Goal: Task Accomplishment & Management: Complete application form

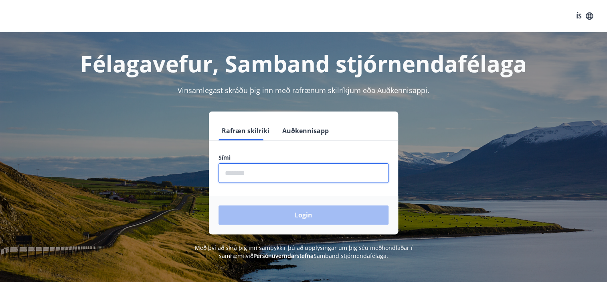
click at [239, 179] on input "phone" at bounding box center [303, 173] width 170 height 20
click at [298, 196] on form "Rafræn skilríki Auðkennisapp Sími ​ Login" at bounding box center [303, 177] width 189 height 113
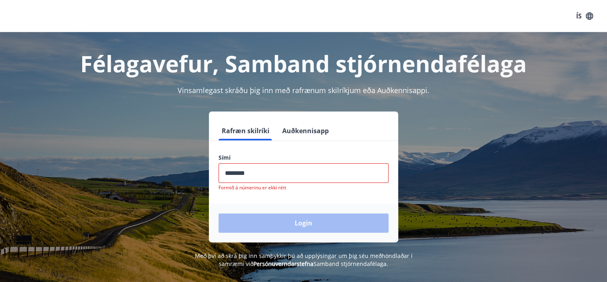
click at [253, 171] on input "phone" at bounding box center [303, 173] width 170 height 20
type input "*"
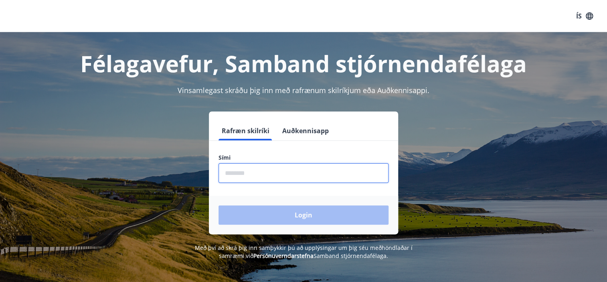
click at [455, 107] on div "Félagavefur, Samband stjórnendafélaga Vinsamlegast skráðu þig inn með rafrænum …" at bounding box center [303, 146] width 577 height 228
click at [260, 179] on input "phone" at bounding box center [303, 173] width 170 height 20
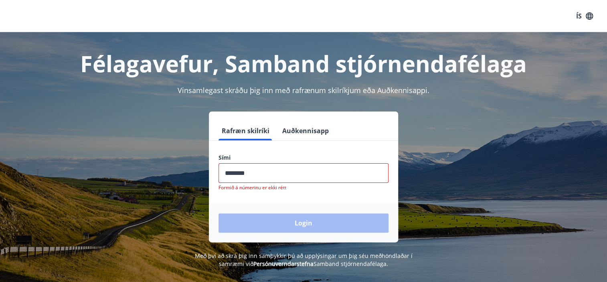
click at [484, 148] on div "Rafræn skilríki Auðkennisapp Sími ​ Formið á númerinu er ekki rétt Login" at bounding box center [303, 176] width 558 height 131
click at [369, 177] on input "phone" at bounding box center [303, 173] width 170 height 20
type input "*"
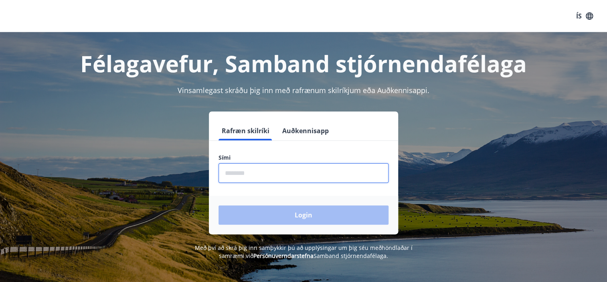
click at [456, 156] on div "Rafræn skilríki Auðkennisapp Sími ​ Login" at bounding box center [303, 172] width 558 height 123
click at [293, 173] on input "phone" at bounding box center [303, 173] width 170 height 20
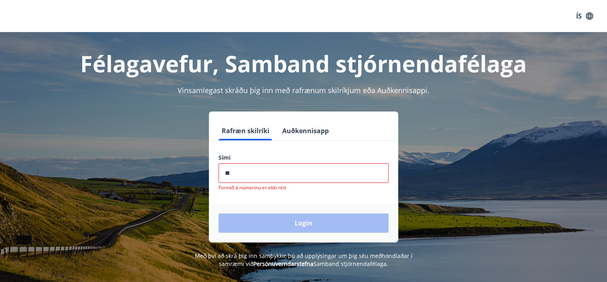
type input "*"
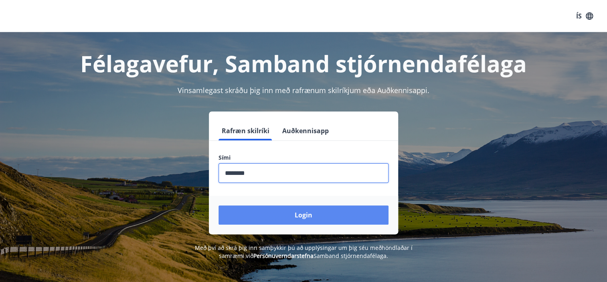
type input "********"
click at [286, 209] on button "Login" at bounding box center [303, 214] width 170 height 19
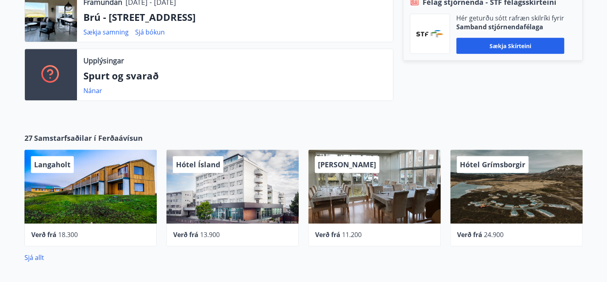
scroll to position [305, 0]
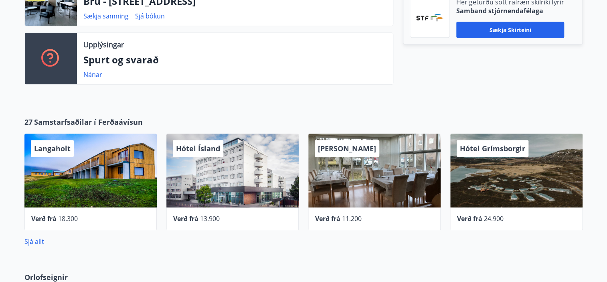
click at [264, 176] on div "Hótel Ísland" at bounding box center [232, 170] width 132 height 74
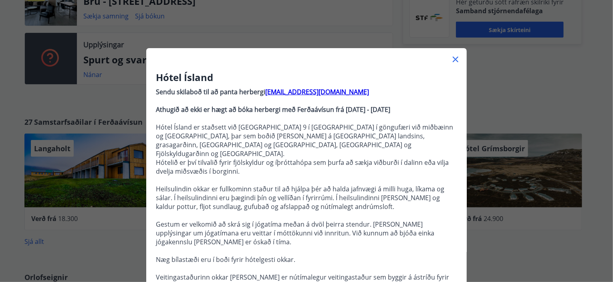
click at [199, 15] on div "Hótel Ísland Sendu skilaboð til að panta herbergi [EMAIL_ADDRESS][DOMAIN_NAME] …" at bounding box center [306, 141] width 613 height 282
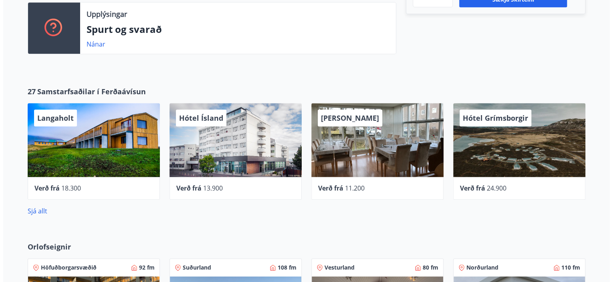
scroll to position [337, 0]
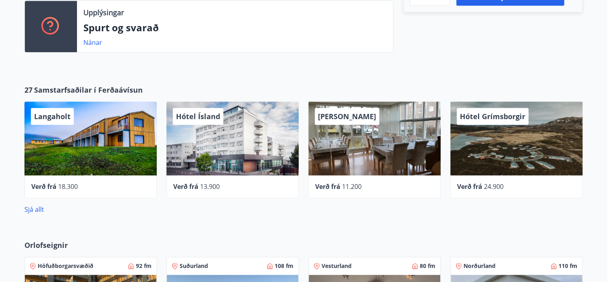
click at [78, 126] on div "Langaholt" at bounding box center [90, 138] width 132 height 74
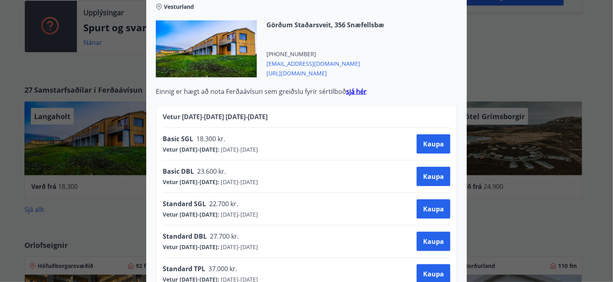
scroll to position [369, 0]
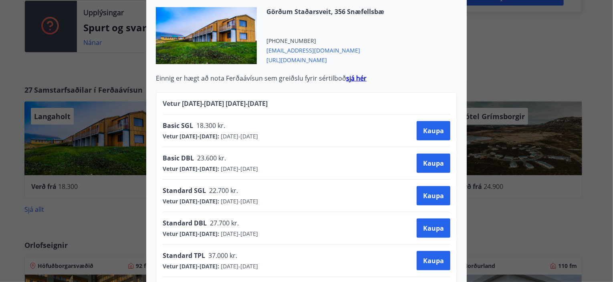
click at [20, 146] on div "Langaholt Gistihúsið [GEOGRAPHIC_DATA] er búið 40 herbergjum, öllum með sér bað…" at bounding box center [306, 141] width 613 height 282
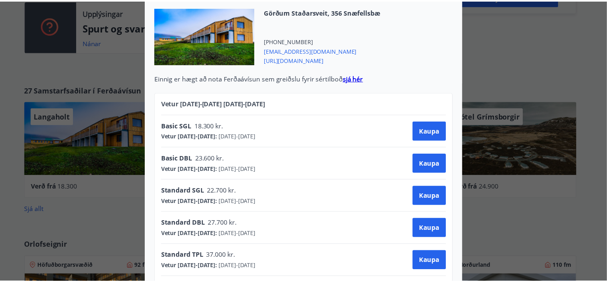
scroll to position [0, 0]
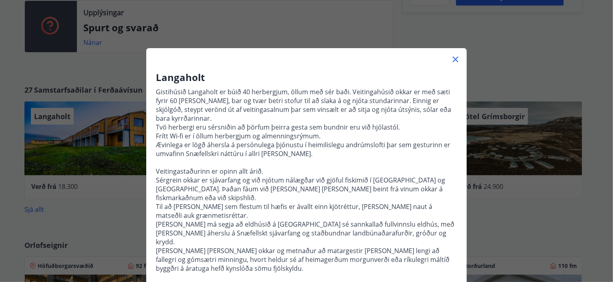
click at [20, 146] on div "Langaholt Gistihúsið [GEOGRAPHIC_DATA] er búið 40 herbergjum, öllum með sér bað…" at bounding box center [306, 141] width 613 height 282
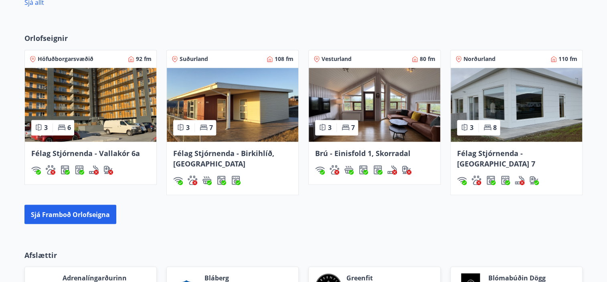
scroll to position [561, 0]
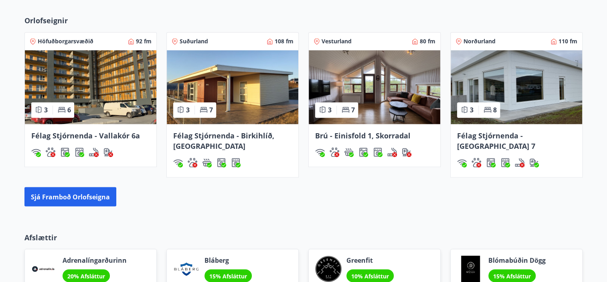
click at [385, 133] on span "Brú - Einisfold 1, Skorradal" at bounding box center [362, 136] width 95 height 10
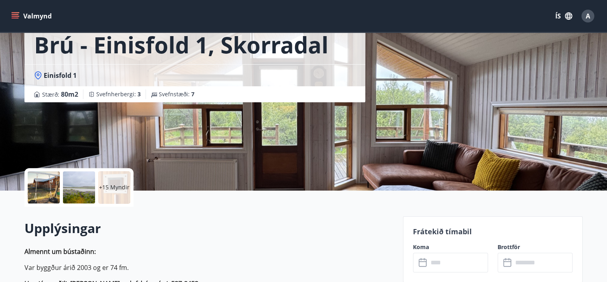
scroll to position [16, 0]
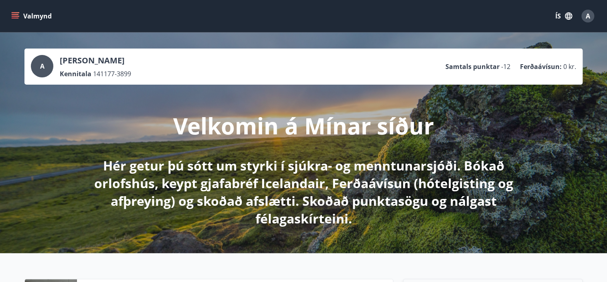
click at [22, 12] on button "Valmynd" at bounding box center [32, 16] width 45 height 14
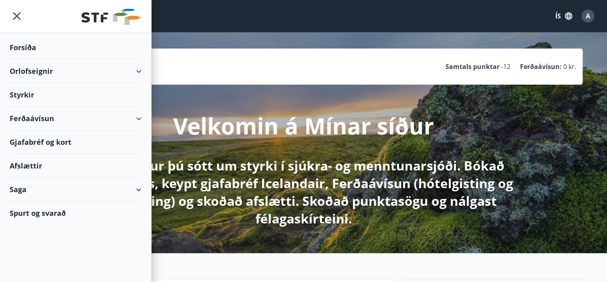
click at [111, 96] on div "Styrkir" at bounding box center [76, 95] width 132 height 24
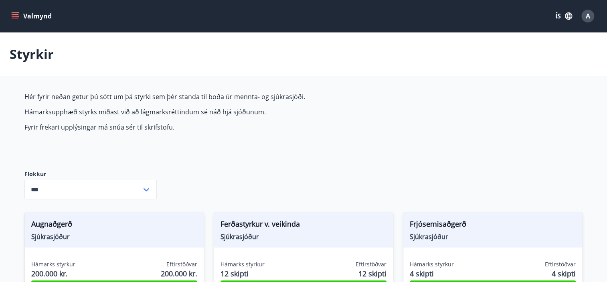
type input "***"
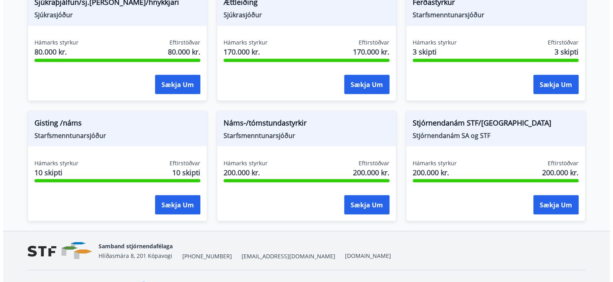
scroll to position [717, 0]
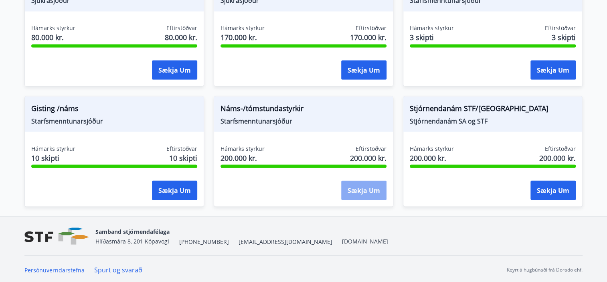
click at [360, 185] on button "Sækja um" at bounding box center [363, 189] width 45 height 19
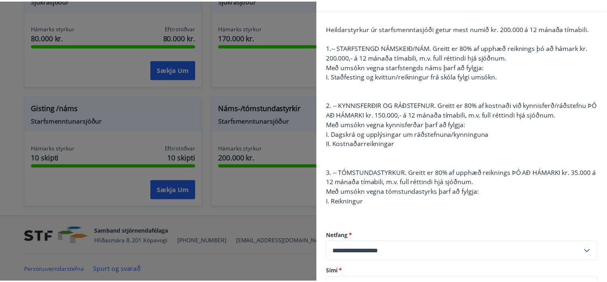
scroll to position [0, 0]
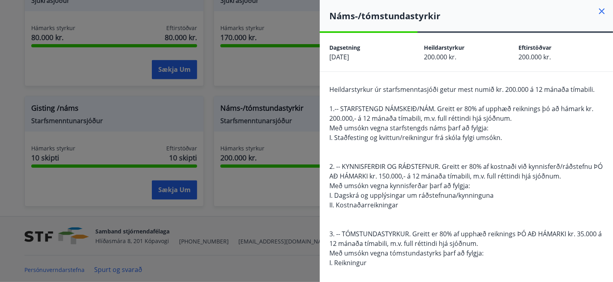
click at [597, 9] on icon at bounding box center [602, 11] width 10 height 10
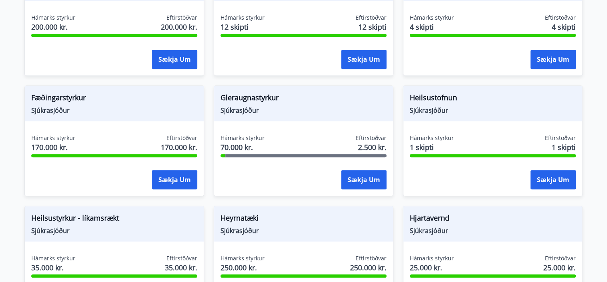
scroll to position [257, 0]
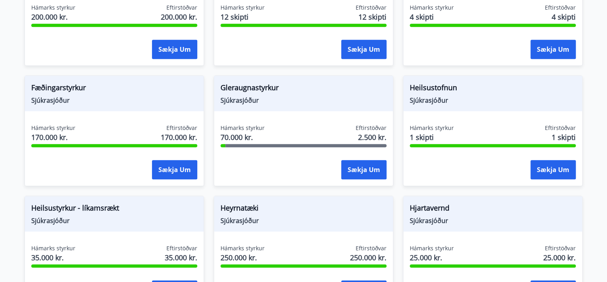
click at [251, 127] on span "Hámarks styrkur" at bounding box center [242, 128] width 44 height 8
click at [353, 164] on button "Sækja um" at bounding box center [363, 169] width 45 height 19
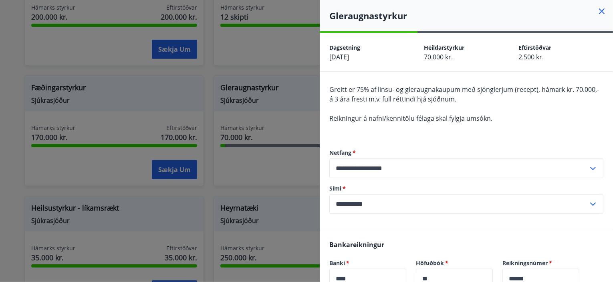
click at [599, 10] on icon at bounding box center [602, 11] width 6 height 6
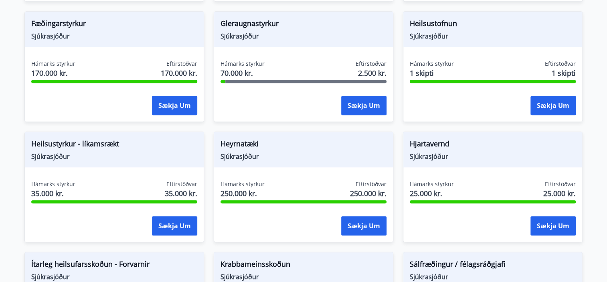
scroll to position [337, 0]
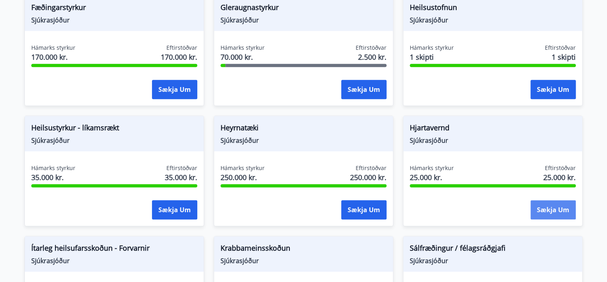
click at [558, 209] on button "Sækja um" at bounding box center [552, 209] width 45 height 19
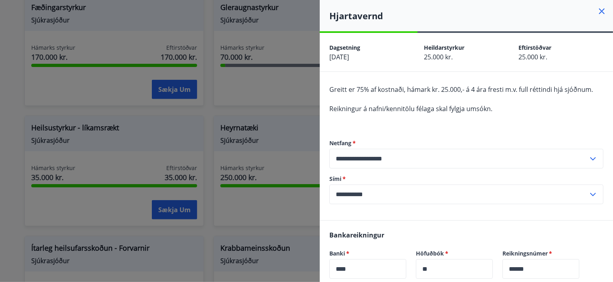
click at [599, 14] on icon at bounding box center [602, 11] width 6 height 6
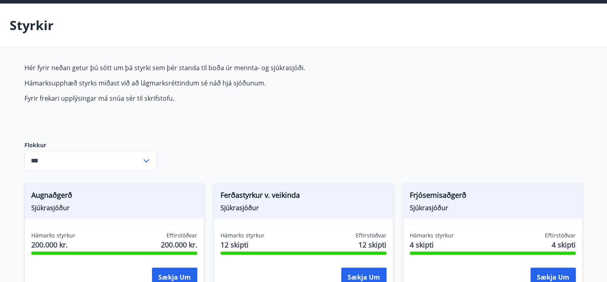
scroll to position [0, 0]
